Goal: Task Accomplishment & Management: Use online tool/utility

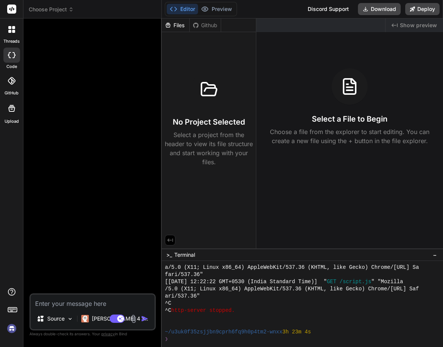
scroll to position [323, 0]
click at [15, 26] on icon at bounding box center [11, 29] width 7 height 7
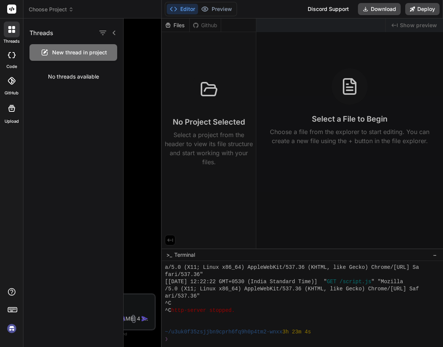
click at [126, 90] on div at bounding box center [283, 183] width 319 height 329
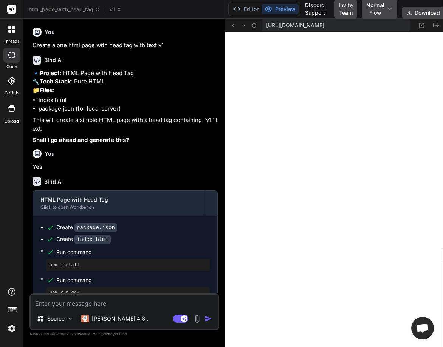
scroll to position [323, 0]
click at [9, 324] on img at bounding box center [11, 328] width 13 height 13
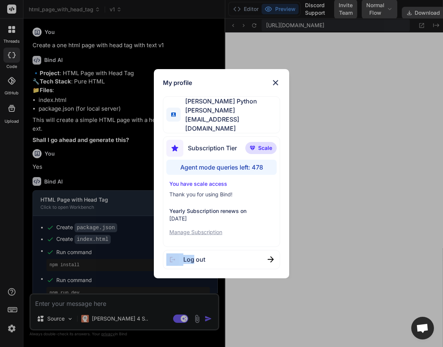
drag, startPoint x: 9, startPoint y: 324, endPoint x: 189, endPoint y: 253, distance: 193.8
click at [189, 253] on div "My profile [PERSON_NAME] Python [PERSON_NAME][EMAIL_ADDRESS][DOMAIN_NAME] Subsc…" at bounding box center [221, 173] width 443 height 347
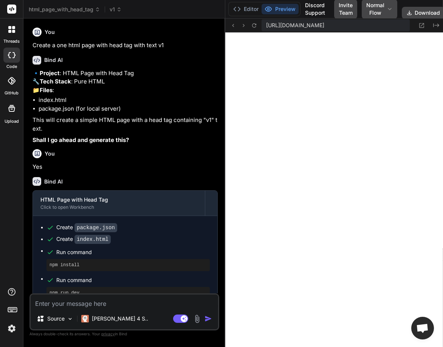
click at [189, 243] on div "Create index.html" at bounding box center [127, 239] width 163 height 8
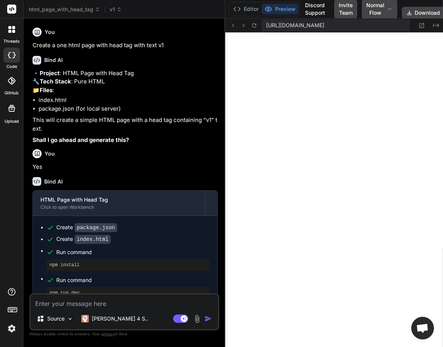
click at [189, 243] on div "Create index.html" at bounding box center [127, 239] width 163 height 8
click at [15, 326] on img at bounding box center [11, 328] width 13 height 13
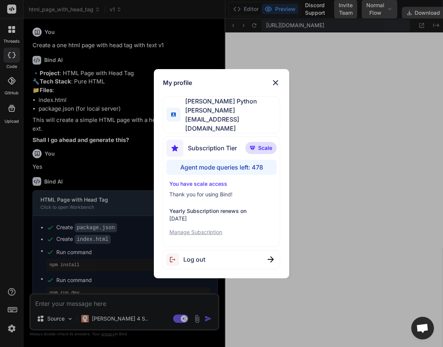
click at [199, 255] on span "Log out" at bounding box center [194, 259] width 22 height 9
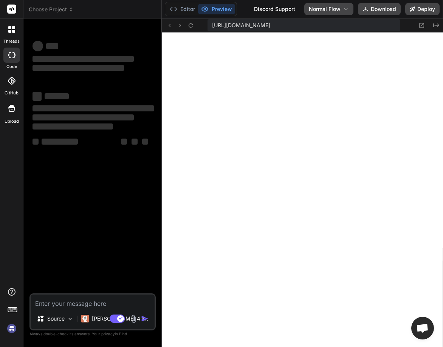
type textarea "x"
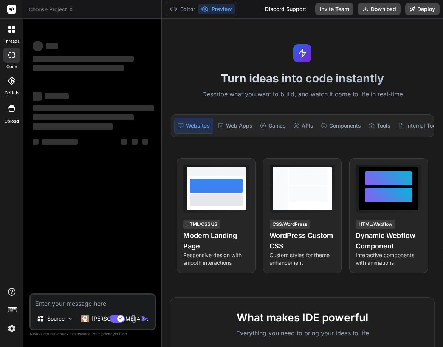
type textarea "x"
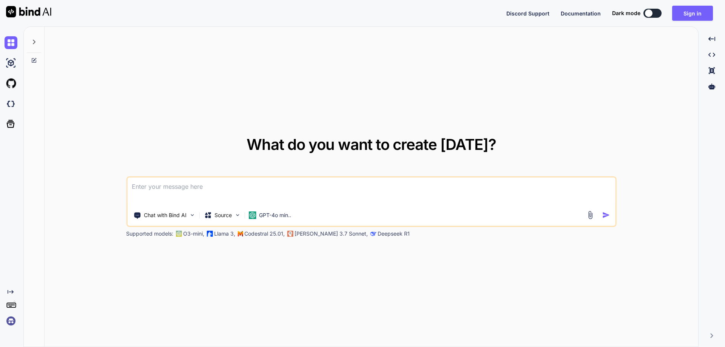
click at [10, 323] on img at bounding box center [11, 321] width 13 height 13
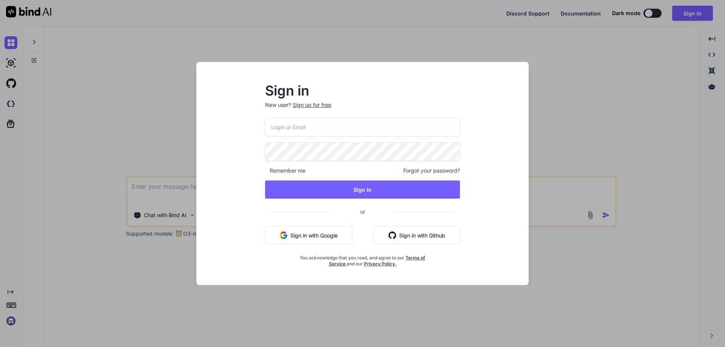
click at [320, 239] on button "Sign in with Google" at bounding box center [308, 235] width 87 height 18
type textarea "x"
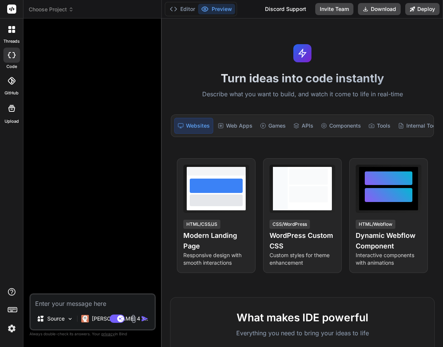
type textarea "x"
